Goal: Complete application form: Complete application form

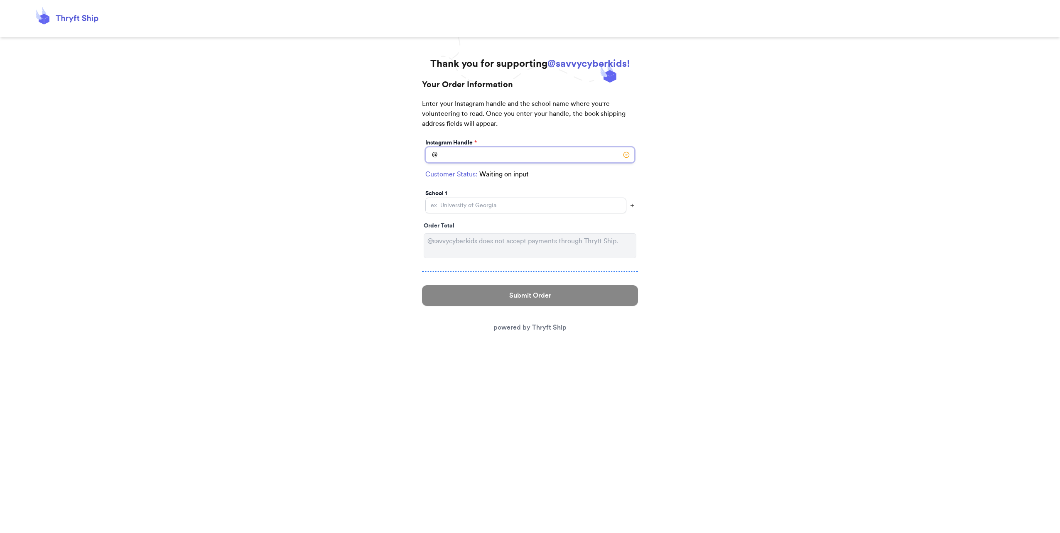
drag, startPoint x: 0, startPoint y: 0, endPoint x: 467, endPoint y: 157, distance: 493.0
click at [467, 157] on input "Instagram Handle *" at bounding box center [529, 155] width 209 height 16
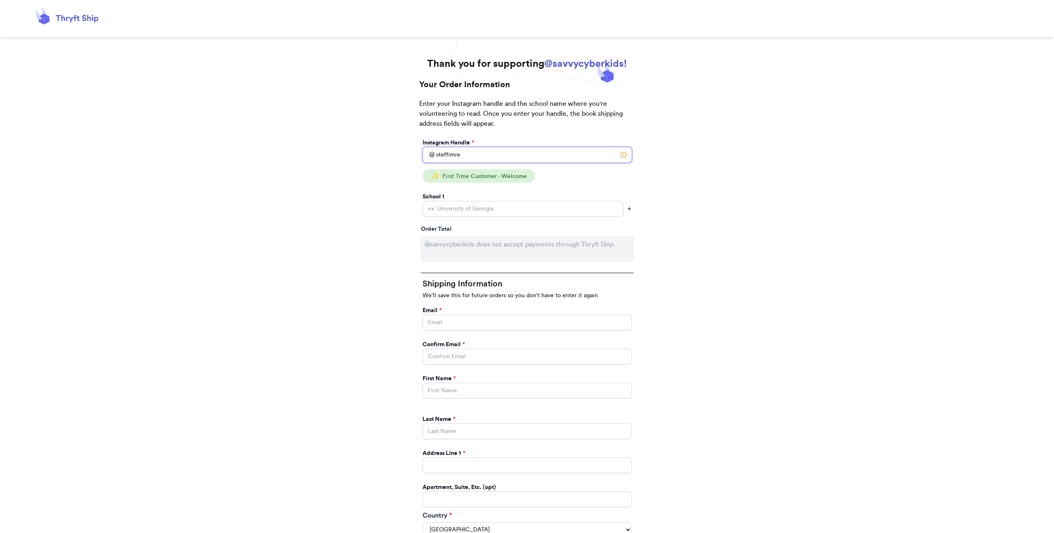
type input "steffimre"
click at [459, 206] on input "Instagram Handle *" at bounding box center [522, 209] width 201 height 16
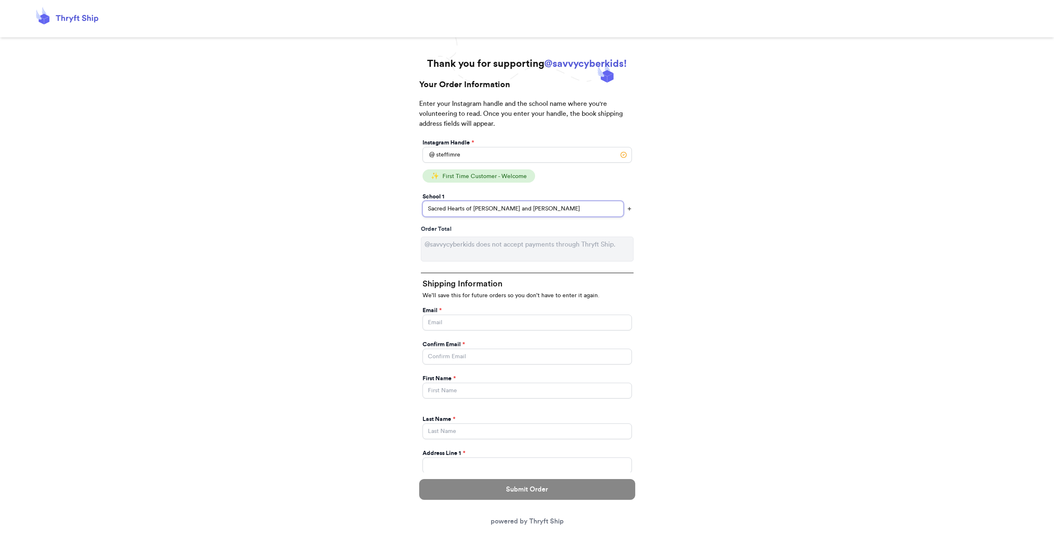
type input "Sacred Hearts of [PERSON_NAME] and [PERSON_NAME]"
click at [449, 320] on input "Instagram Handle *" at bounding box center [526, 323] width 209 height 16
type input "[EMAIL_ADDRESS][DOMAIN_NAME]"
type input "[PERSON_NAME]"
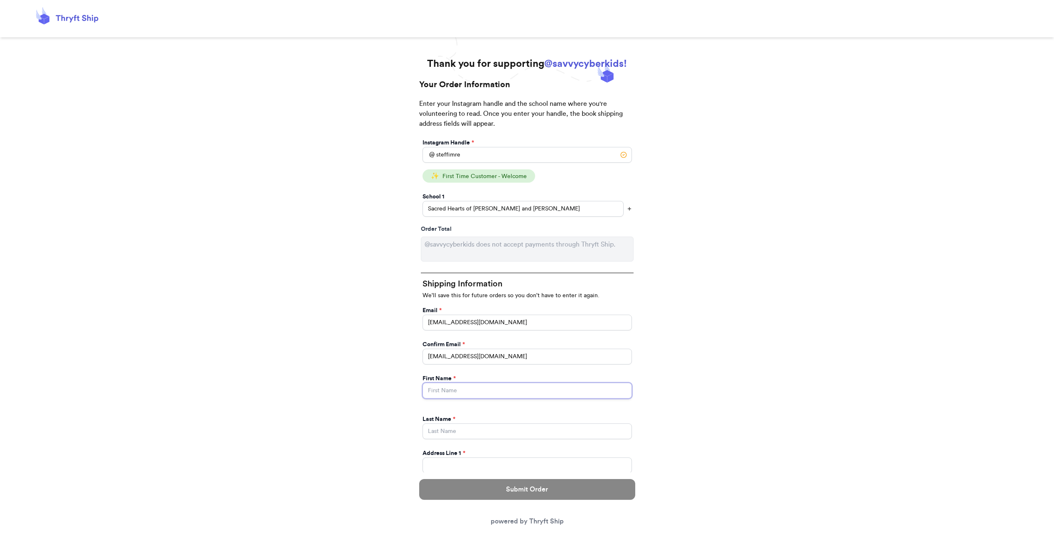
type input "[PERSON_NAME]"
type input "1255 Fourier Dr"
type input "Ste 500"
select select "WI"
type input "[GEOGRAPHIC_DATA]"
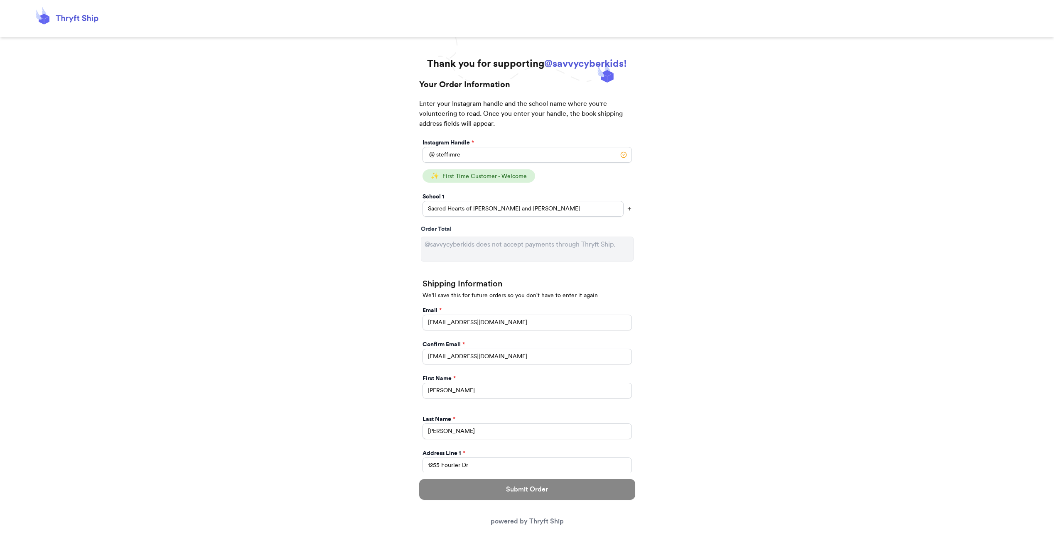
type input "53717"
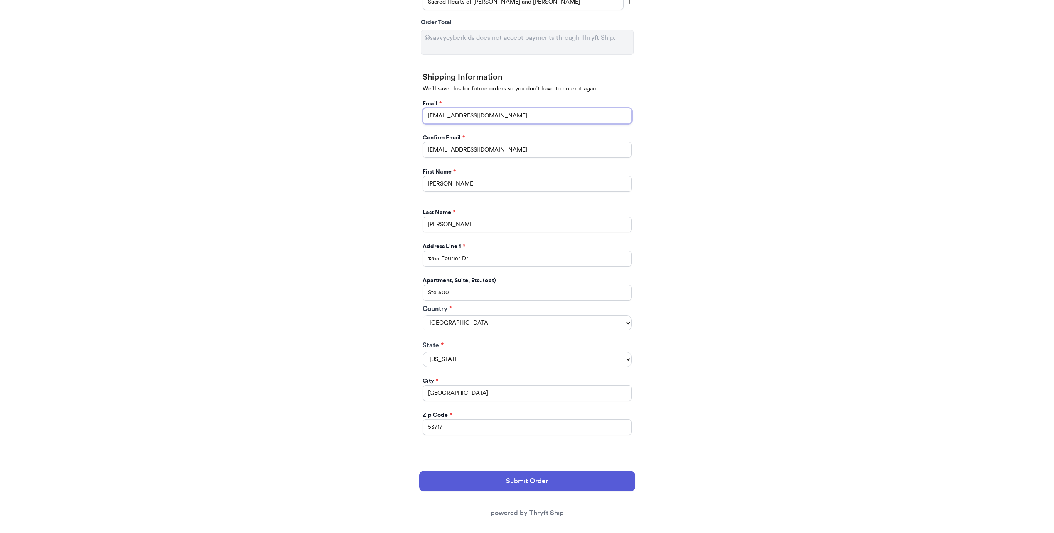
scroll to position [208, 0]
drag, startPoint x: 473, startPoint y: 257, endPoint x: 399, endPoint y: 250, distance: 74.2
click at [399, 250] on div "Thank you for supporting @savvycyberkids! Your Order Information Enter your Ins…" at bounding box center [527, 195] width 1054 height 691
type input "[STREET_ADDRESS]"
drag, startPoint x: 438, startPoint y: 289, endPoint x: 411, endPoint y: 288, distance: 27.4
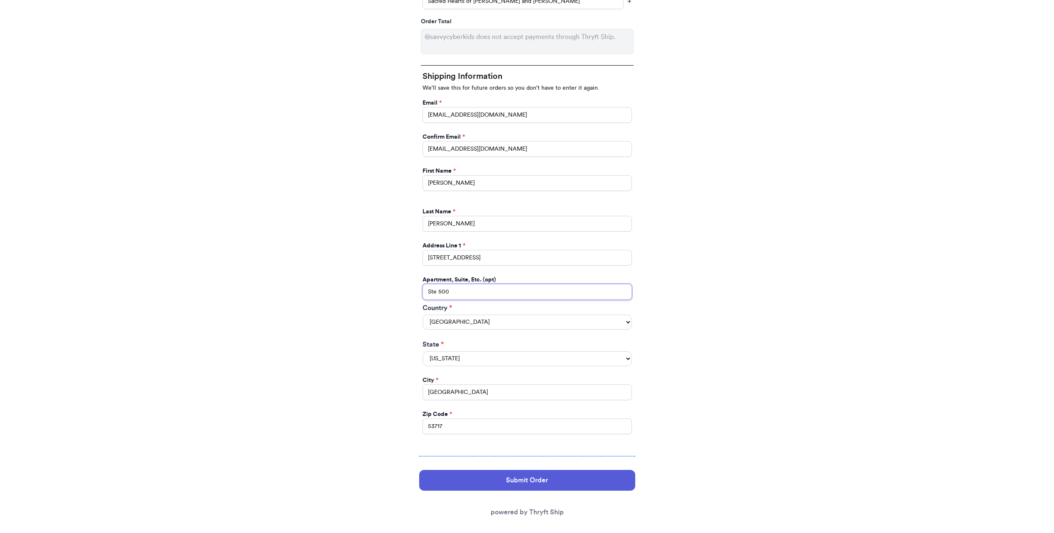
click at [411, 288] on div "Your Order Information Enter your Instagram handle and the school name where yo…" at bounding box center [527, 197] width 233 height 653
drag, startPoint x: 454, startPoint y: 397, endPoint x: 392, endPoint y: 389, distance: 62.0
click at [393, 390] on div "Thank you for supporting @savvycyberkids! Your Order Information Enter your Ins…" at bounding box center [527, 195] width 1054 height 691
type input "[GEOGRAPHIC_DATA]"
type input "53598"
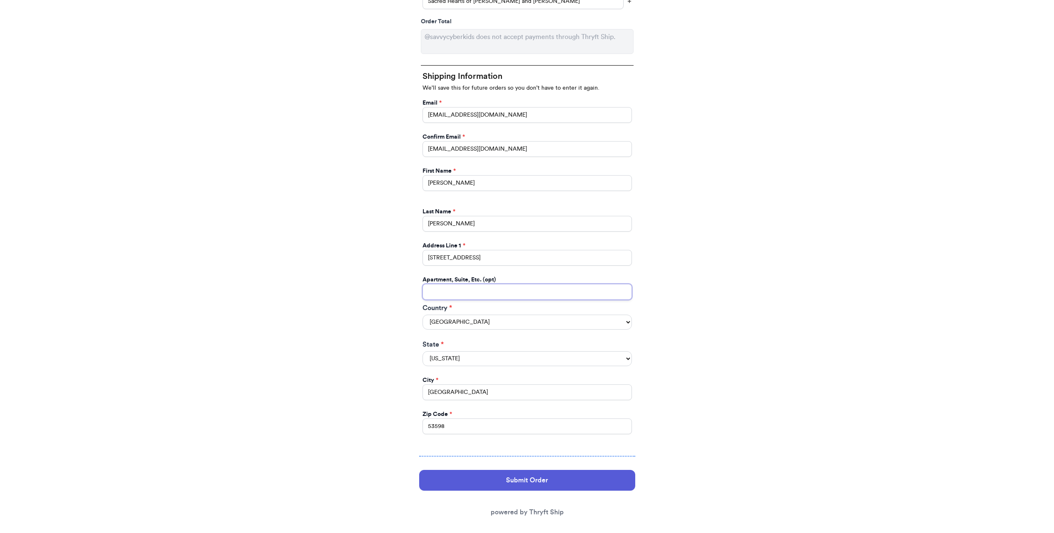
type input "[GEOGRAPHIC_DATA]"
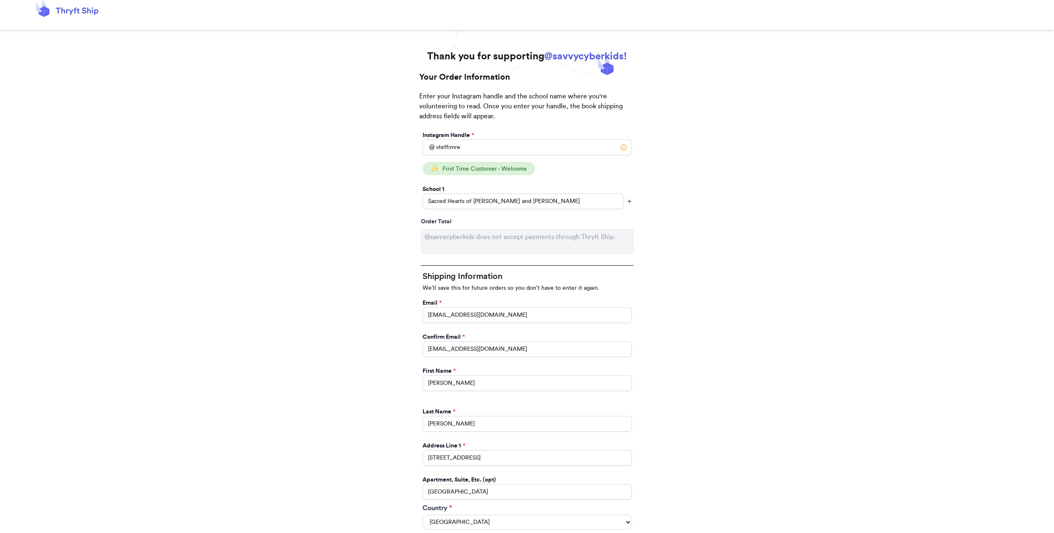
scroll to position [0, 0]
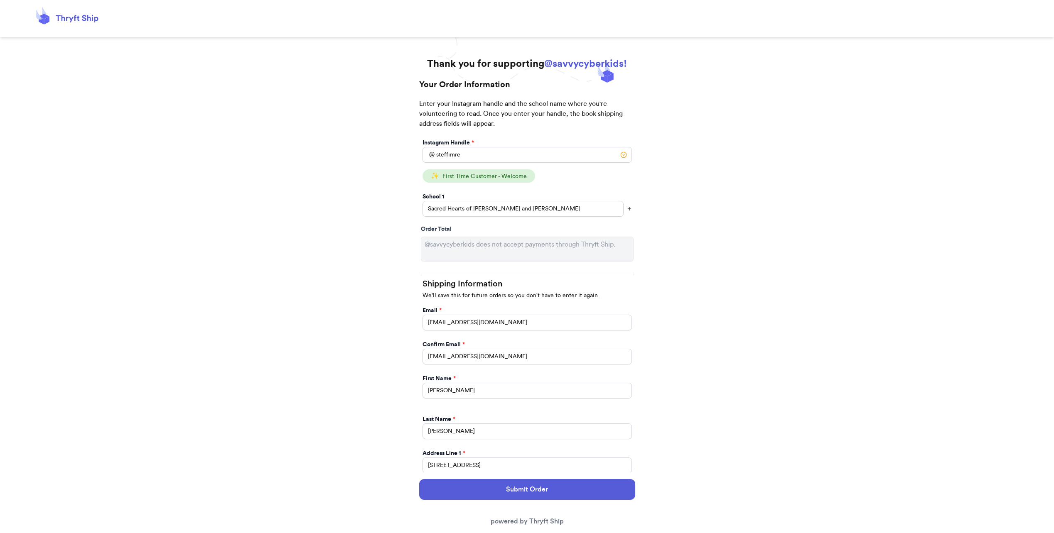
type input "53598"
click at [552, 206] on input "Sacred Hearts of [PERSON_NAME] and [PERSON_NAME]" at bounding box center [522, 209] width 201 height 16
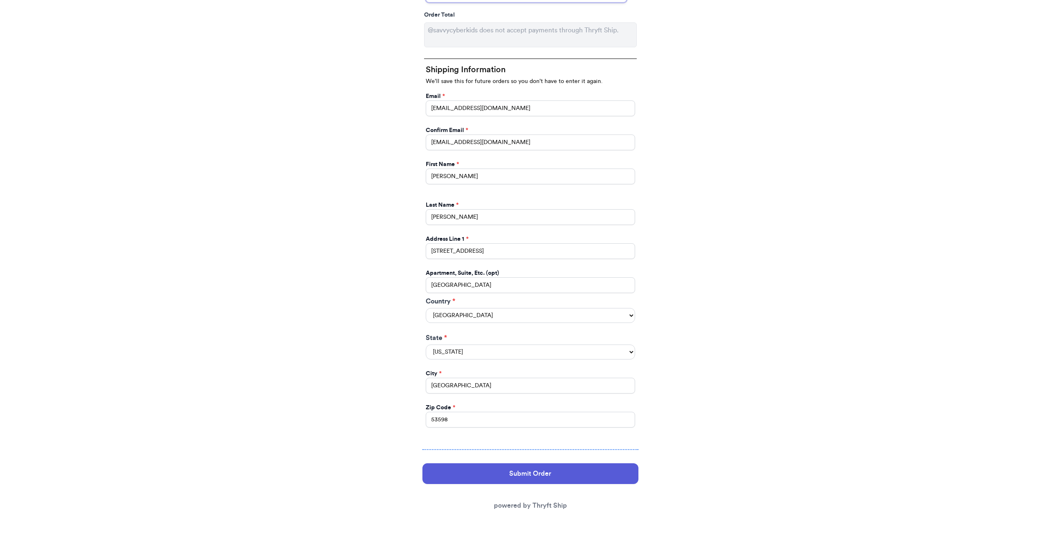
scroll to position [215, 0]
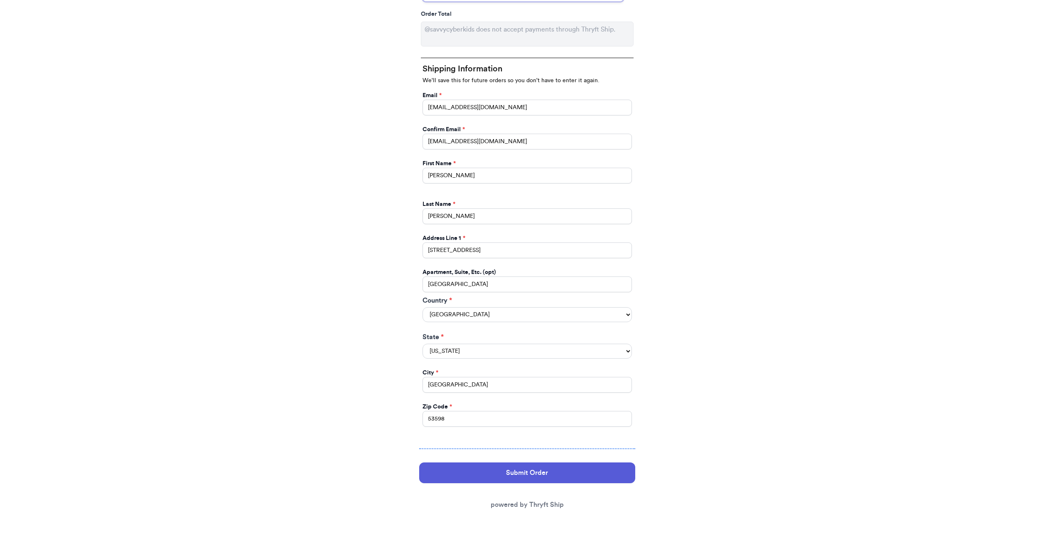
type input "Sacred Hearts of [PERSON_NAME] and [PERSON_NAME] School"
click at [522, 470] on button "Submit Order" at bounding box center [527, 473] width 216 height 21
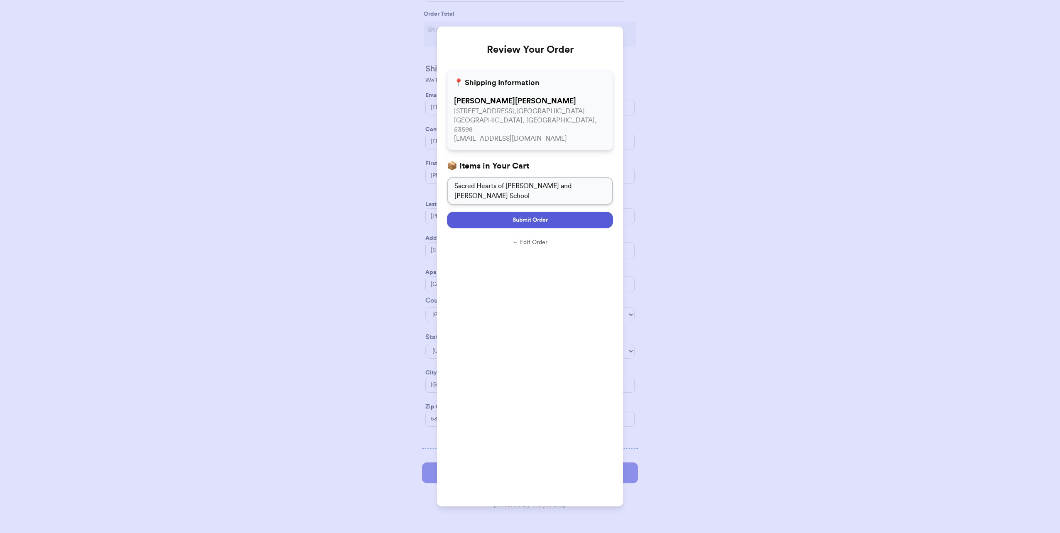
click at [541, 216] on span "Submit Order" at bounding box center [529, 220] width 35 height 8
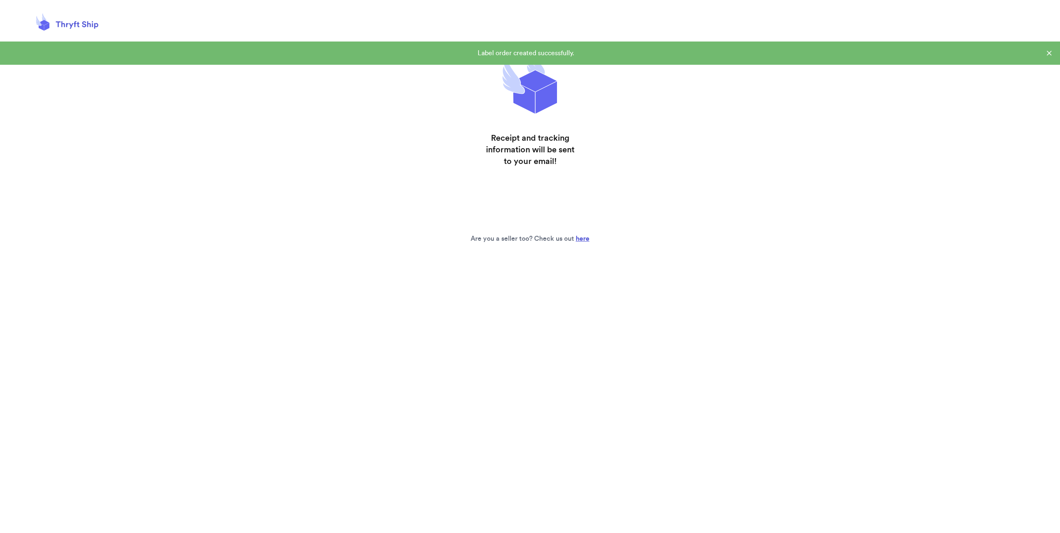
scroll to position [0, 0]
